Goal: Information Seeking & Learning: Learn about a topic

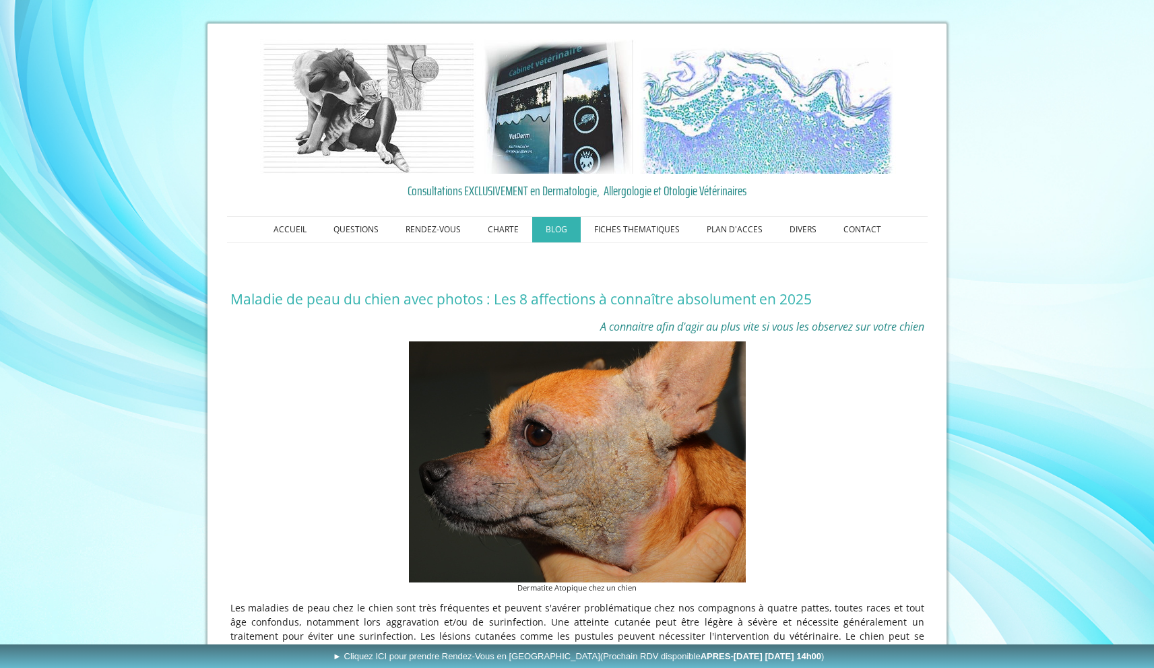
click at [559, 228] on link "BLOG" at bounding box center [556, 230] width 49 height 26
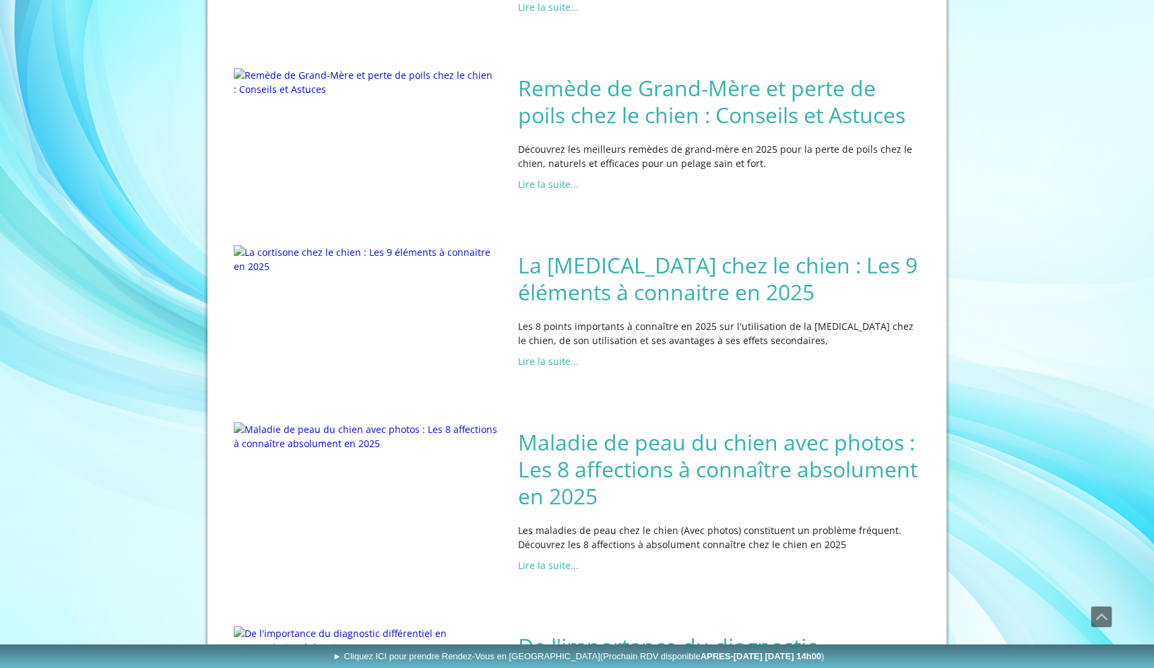
scroll to position [392, 0]
click at [567, 129] on h2 "Remède de Grand-Mère et perte de poils chez le chien : Conseils et Astuces" at bounding box center [719, 102] width 403 height 54
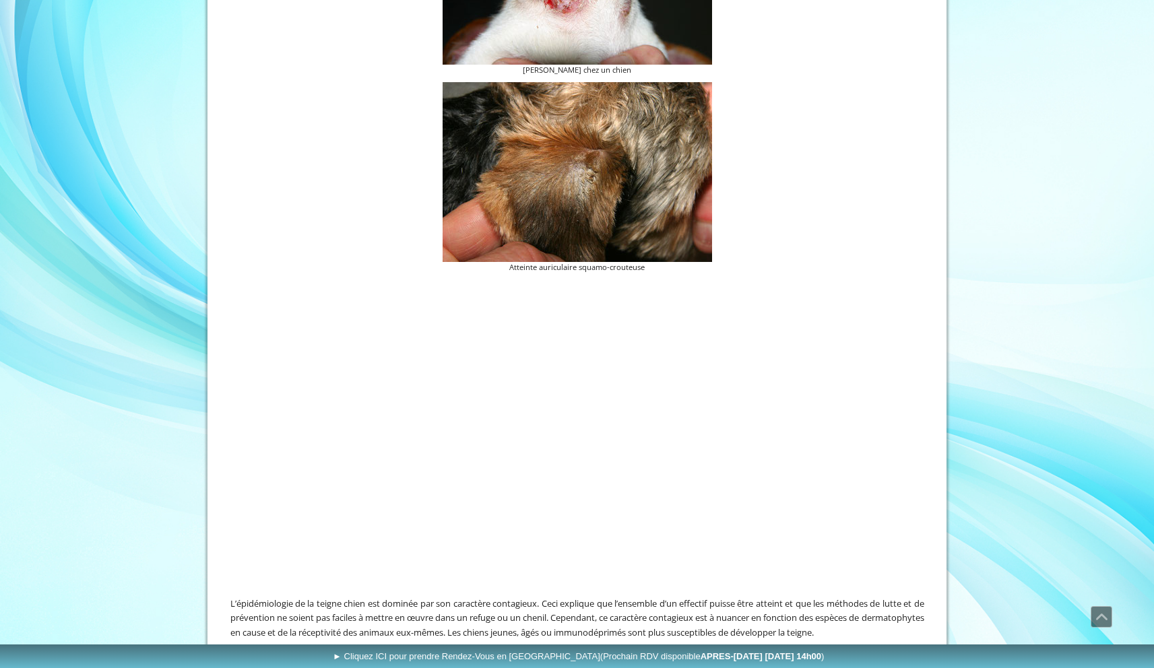
scroll to position [560, 0]
